Goal: Information Seeking & Learning: Learn about a topic

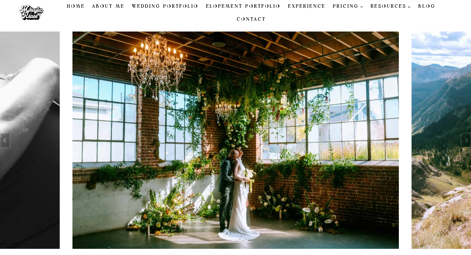
click at [284, 13] on link "Experience" at bounding box center [306, 6] width 45 height 13
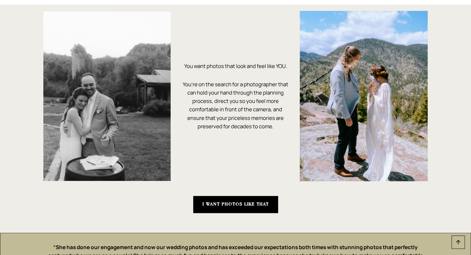
scroll to position [550, 0]
click at [238, 203] on strong "I WANT PHOTOS LIKE THAT" at bounding box center [235, 204] width 66 height 4
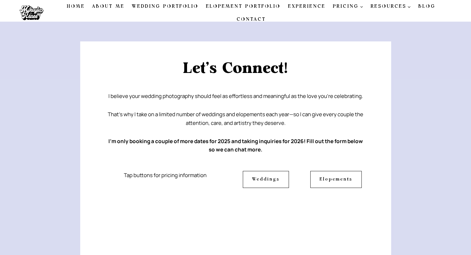
click at [175, 6] on link "Wedding Portfolio" at bounding box center [165, 6] width 74 height 13
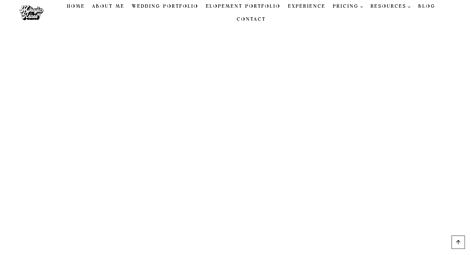
scroll to position [853, 0]
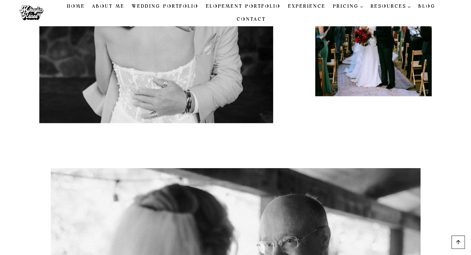
click at [209, 11] on link "Elopement Portfolio" at bounding box center [243, 6] width 82 height 13
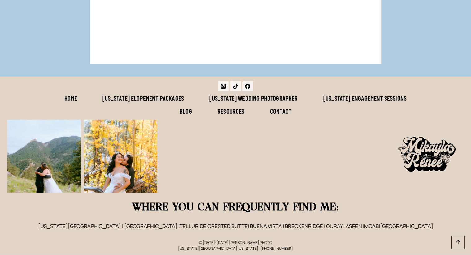
scroll to position [4131, 0]
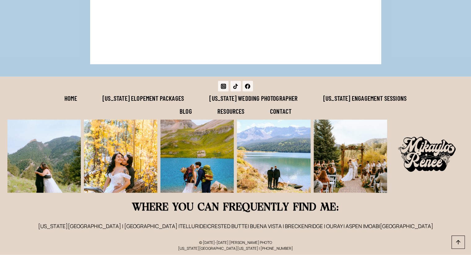
click at [343, 94] on link "[US_STATE] Engagement Sessions" at bounding box center [364, 98] width 109 height 13
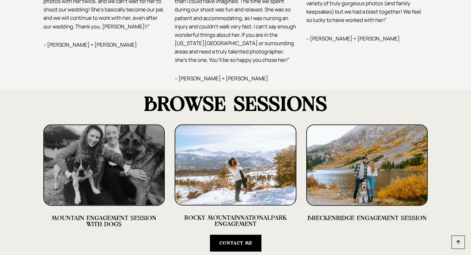
scroll to position [1419, 0]
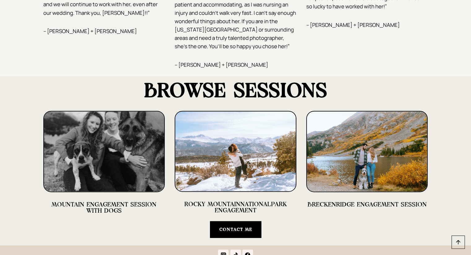
click at [345, 146] on img at bounding box center [367, 151] width 122 height 81
click at [349, 202] on link "BRECKENRIDGE ENGAGEMENT SESSION" at bounding box center [366, 205] width 119 height 6
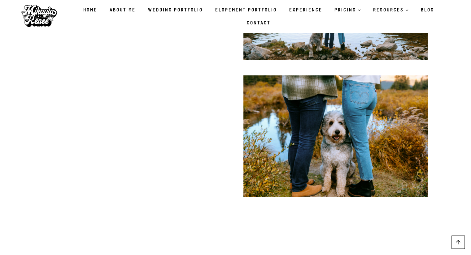
scroll to position [2193, 0]
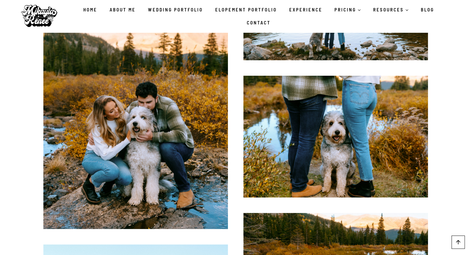
click at [175, 10] on link "Wedding Portfolio" at bounding box center [175, 9] width 67 height 13
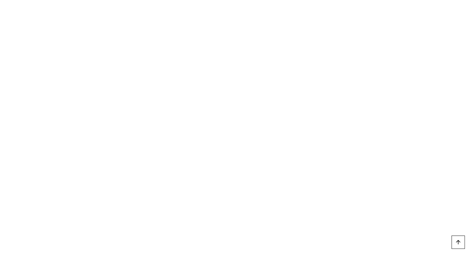
scroll to position [818, 0]
